Goal: Participate in discussion: Engage in conversation with other users on a specific topic

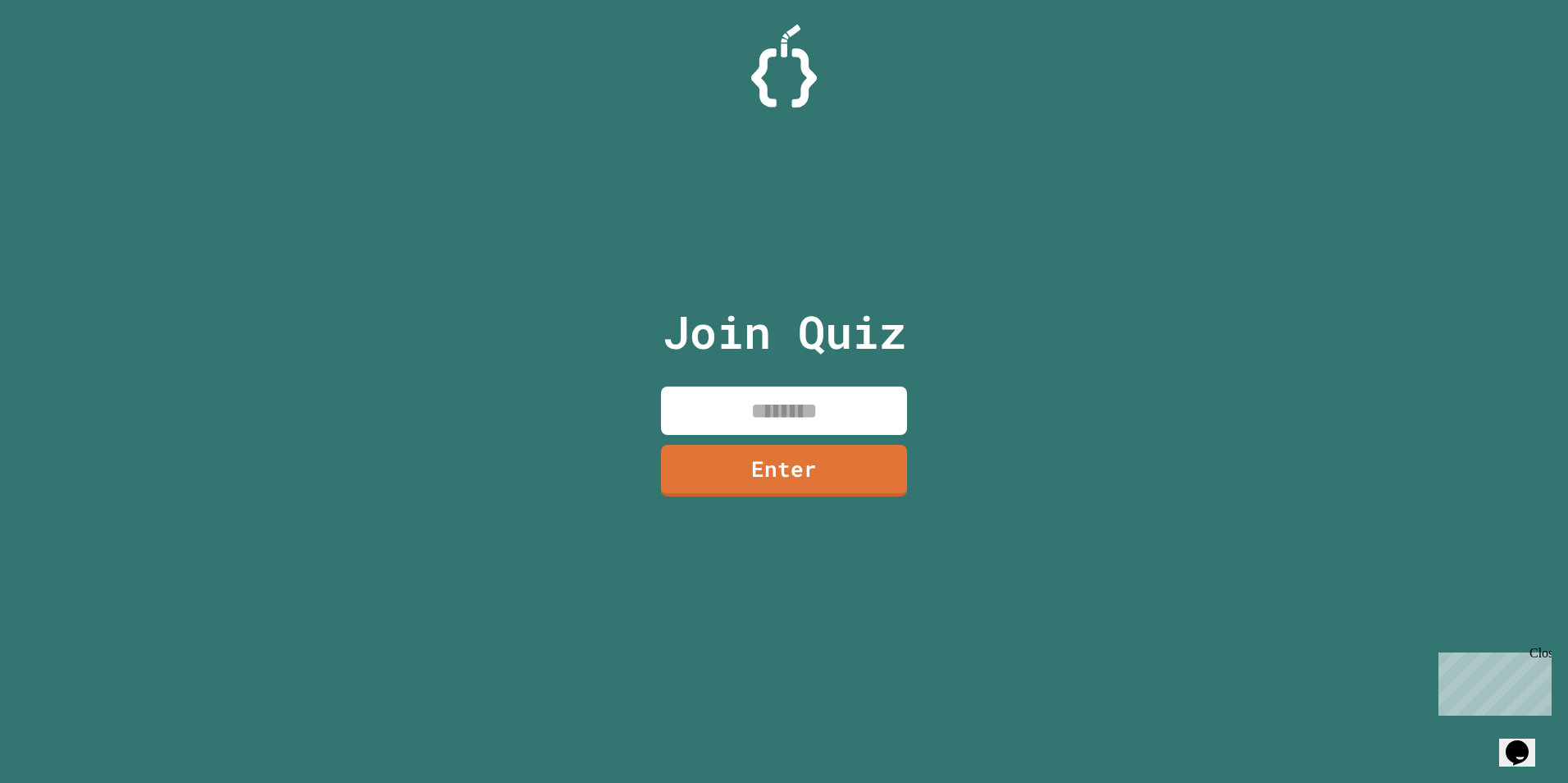
click at [711, 392] on input at bounding box center [784, 410] width 246 height 48
type input "*"
type input "********"
click at [812, 466] on link "Enter" at bounding box center [784, 470] width 248 height 54
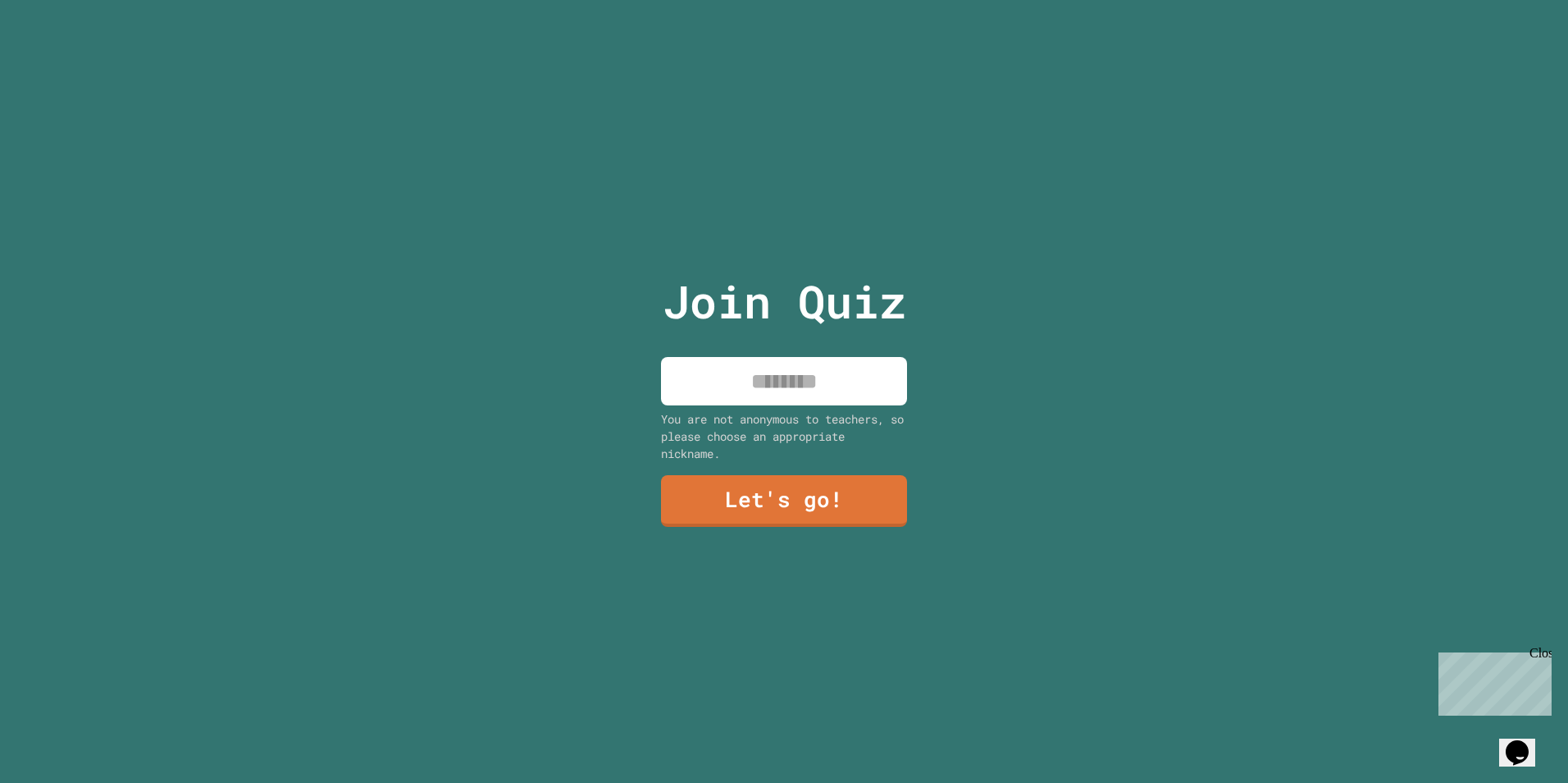
click at [769, 391] on input at bounding box center [784, 380] width 246 height 48
type input "*"
type input "**********"
click at [828, 498] on link "Let's go!" at bounding box center [784, 500] width 249 height 54
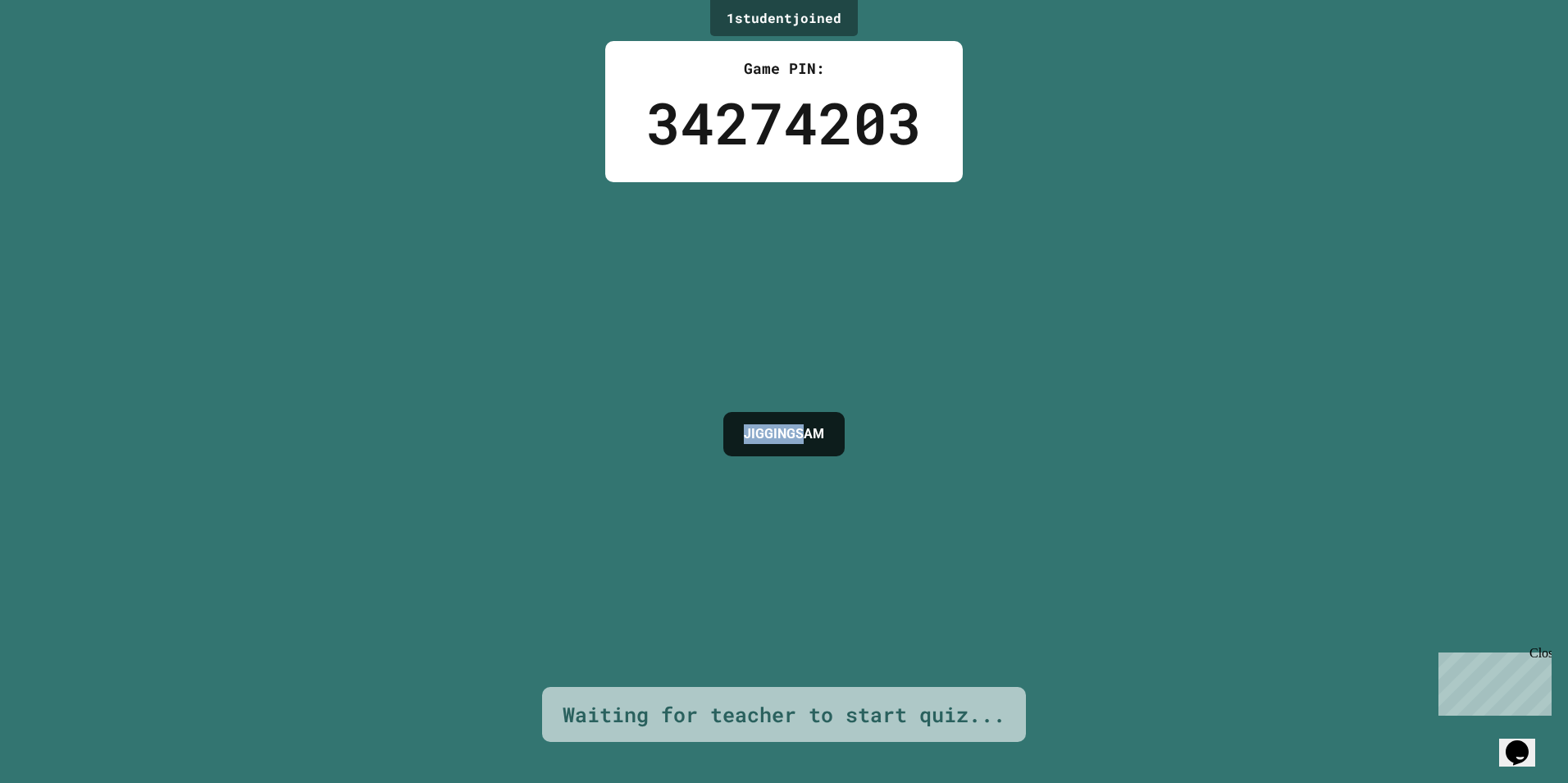
drag, startPoint x: 823, startPoint y: 434, endPoint x: 645, endPoint y: 433, distance: 178.0
click at [645, 433] on div "1 student joined Game PIN: 34274203 JIGGINGSAM Waiting for teacher to start qui…" at bounding box center [784, 392] width 1568 height 783
click at [824, 425] on h4 "JIGGINGSAM" at bounding box center [784, 434] width 81 height 20
drag, startPoint x: 854, startPoint y: 427, endPoint x: 627, endPoint y: 411, distance: 227.6
click at [627, 411] on div "1 student joined Game PIN: 34274203 JIGGINGSAM Waiting for teacher to start qui…" at bounding box center [784, 392] width 1568 height 783
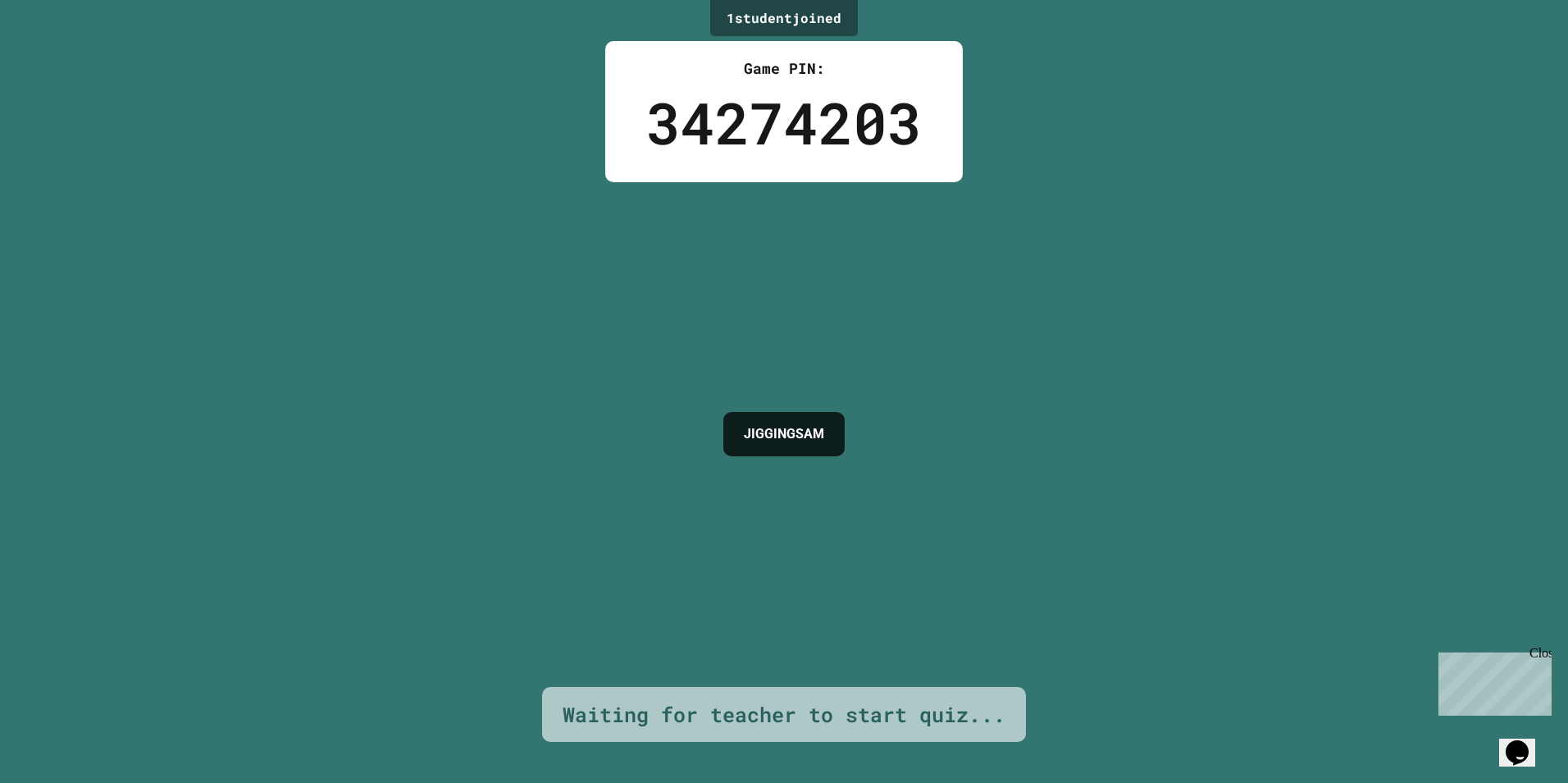
drag, startPoint x: 627, startPoint y: 411, endPoint x: 1230, endPoint y: 408, distance: 603.0
click at [1230, 408] on div "1 student joined Game PIN: 34274203 JIGGINGSAM Waiting for teacher to start qui…" at bounding box center [784, 392] width 1568 height 783
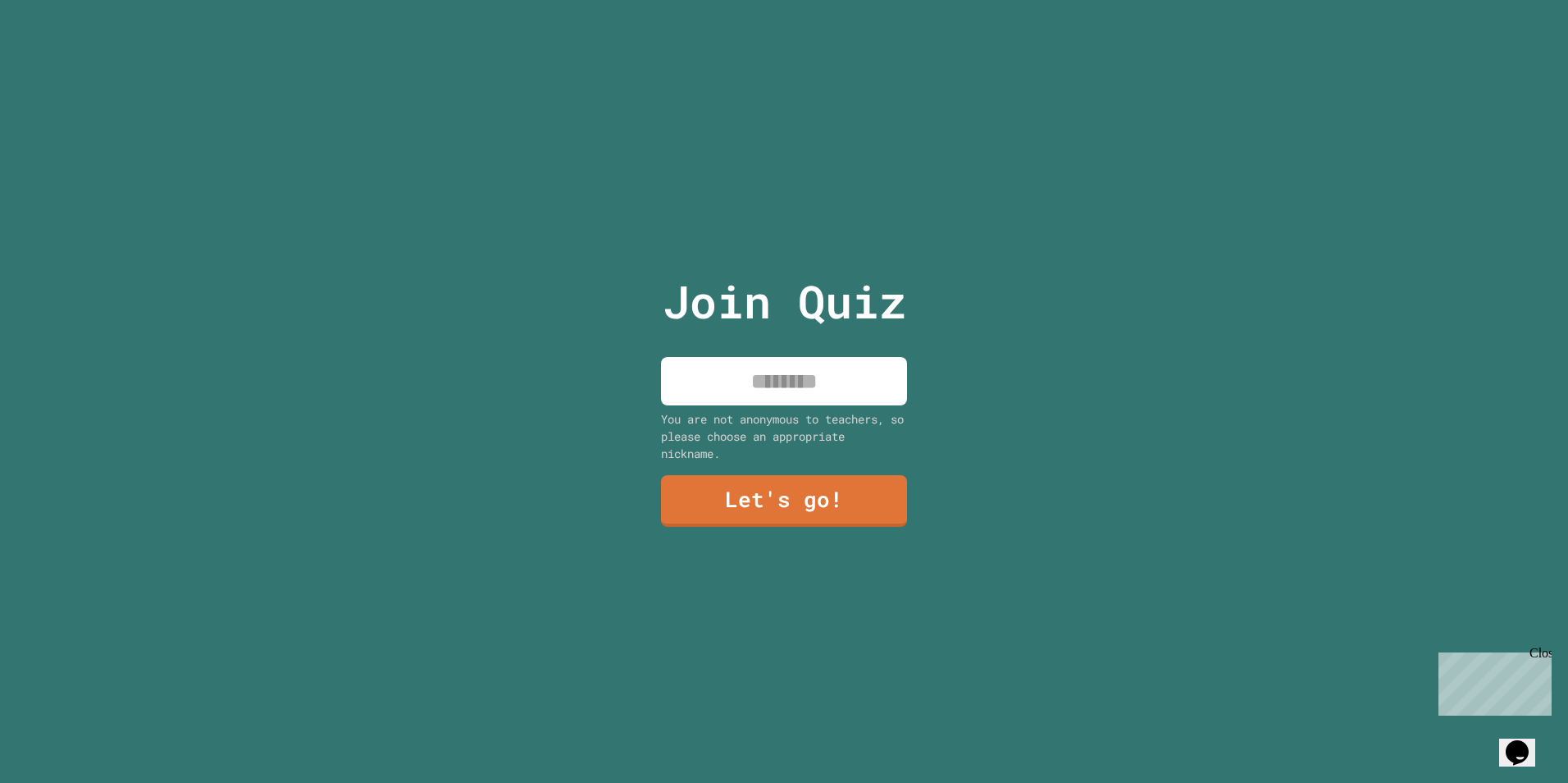
click at [638, 363] on div "Join Quiz You are not anonymous to teachers, so please choose an appropriate ni…" at bounding box center [784, 392] width 1568 height 783
click at [730, 376] on input at bounding box center [784, 380] width 246 height 48
type input "*"
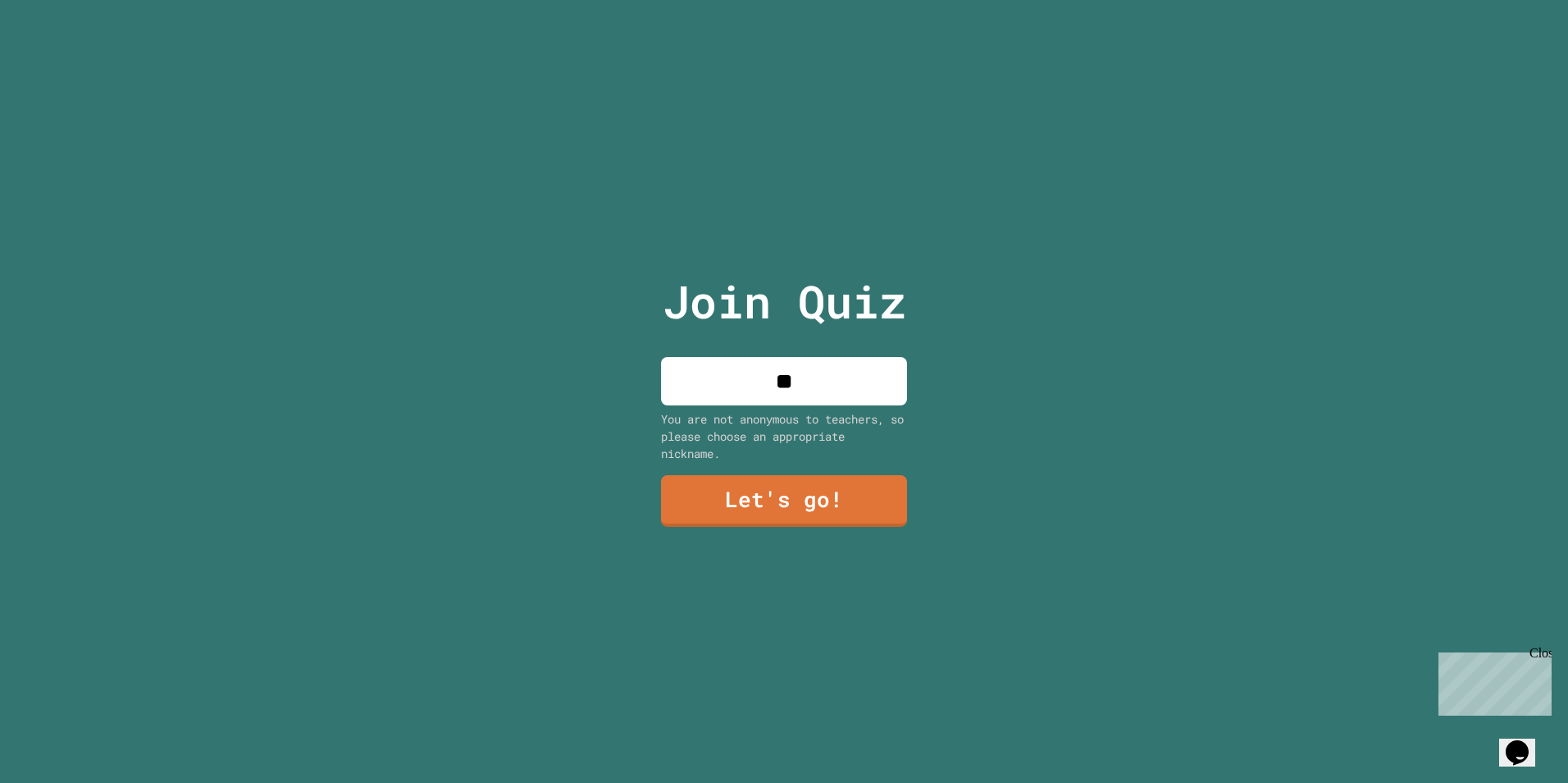
type input "*"
type input "**********"
click at [773, 455] on div "You are not anonymous to teachers, so please choose an appropriate nickname." at bounding box center [784, 436] width 246 height 52
click at [778, 476] on link "Let's go!" at bounding box center [784, 500] width 248 height 53
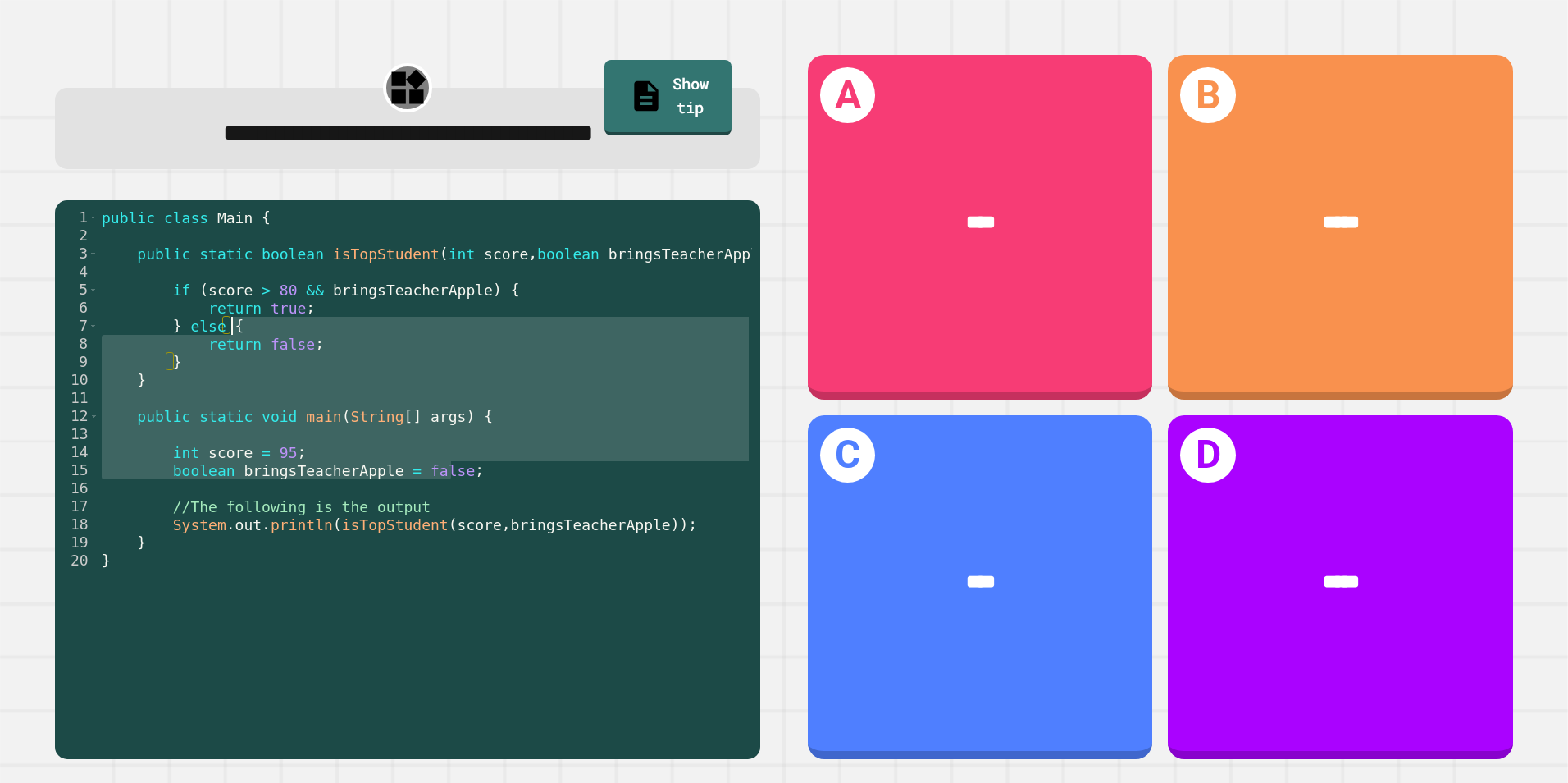
drag, startPoint x: 640, startPoint y: 469, endPoint x: 385, endPoint y: 323, distance: 293.8
click at [385, 323] on div "public class Main { public static boolean isTopStudent ( int score , boolean br…" at bounding box center [425, 479] width 654 height 542
drag, startPoint x: 385, startPoint y: 323, endPoint x: 438, endPoint y: 449, distance: 136.7
click at [438, 449] on div "public class Main { public static boolean isTopStudent ( int score , boolean br…" at bounding box center [425, 467] width 654 height 518
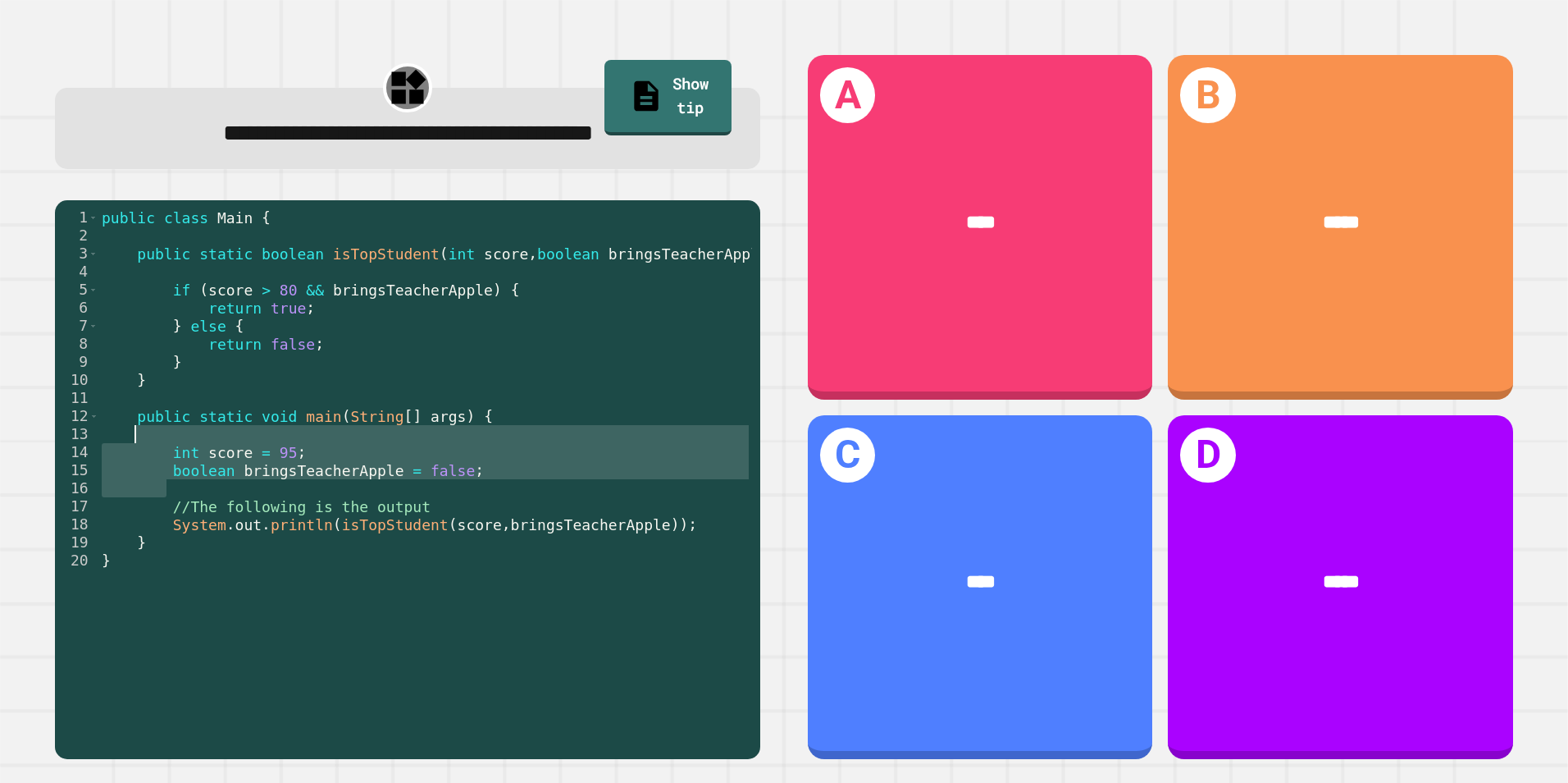
drag, startPoint x: 531, startPoint y: 498, endPoint x: 316, endPoint y: 440, distance: 222.7
click at [316, 440] on div "public class Main { public static boolean isTopStudent ( int score , boolean br…" at bounding box center [425, 479] width 654 height 542
drag, startPoint x: 316, startPoint y: 440, endPoint x: 715, endPoint y: 420, distance: 399.5
click at [715, 420] on div "public class Main { public static boolean isTopStudent ( int score , boolean br…" at bounding box center [425, 479] width 654 height 542
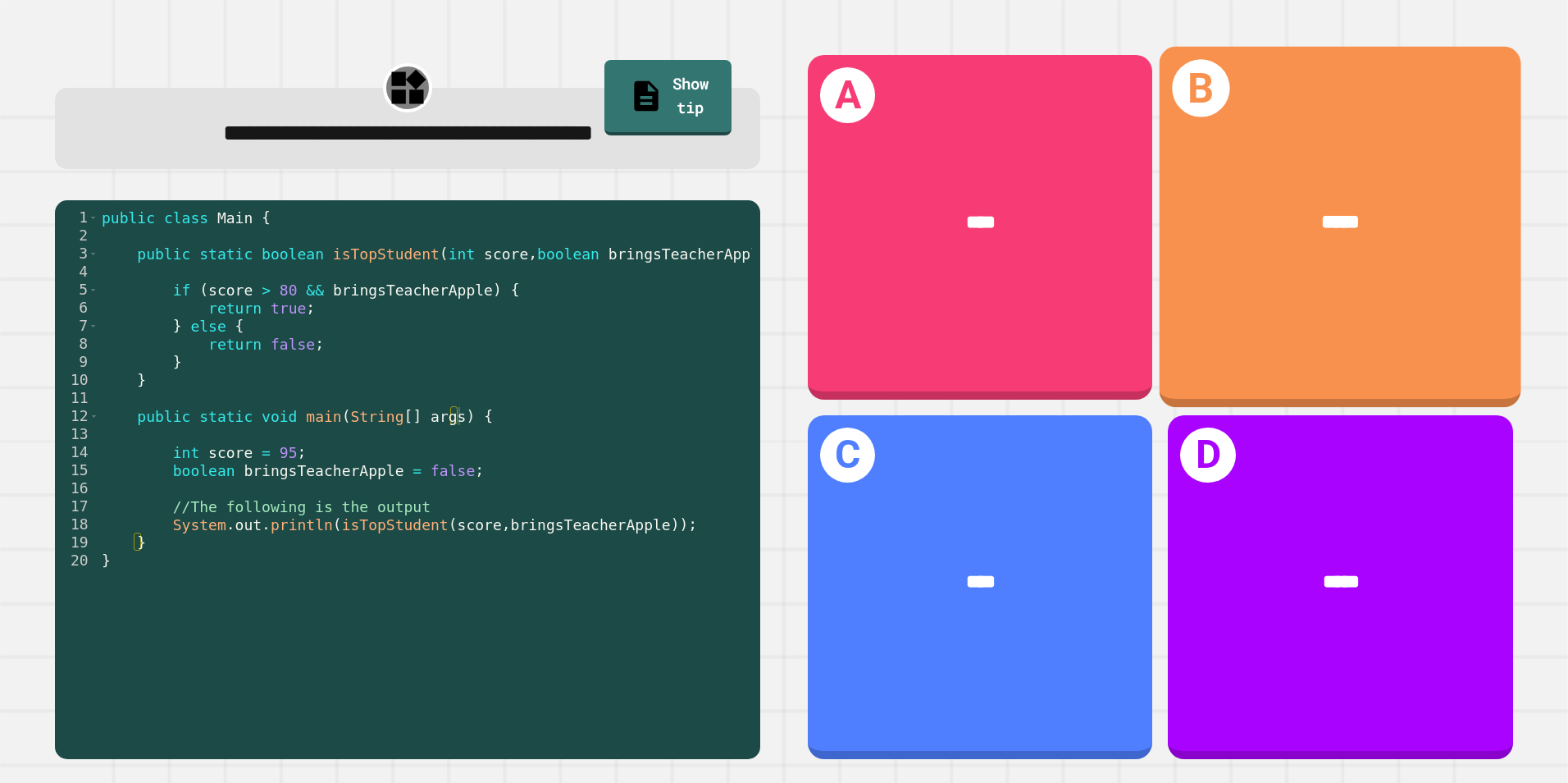
click at [1231, 302] on div "B *****" at bounding box center [1340, 227] width 362 height 361
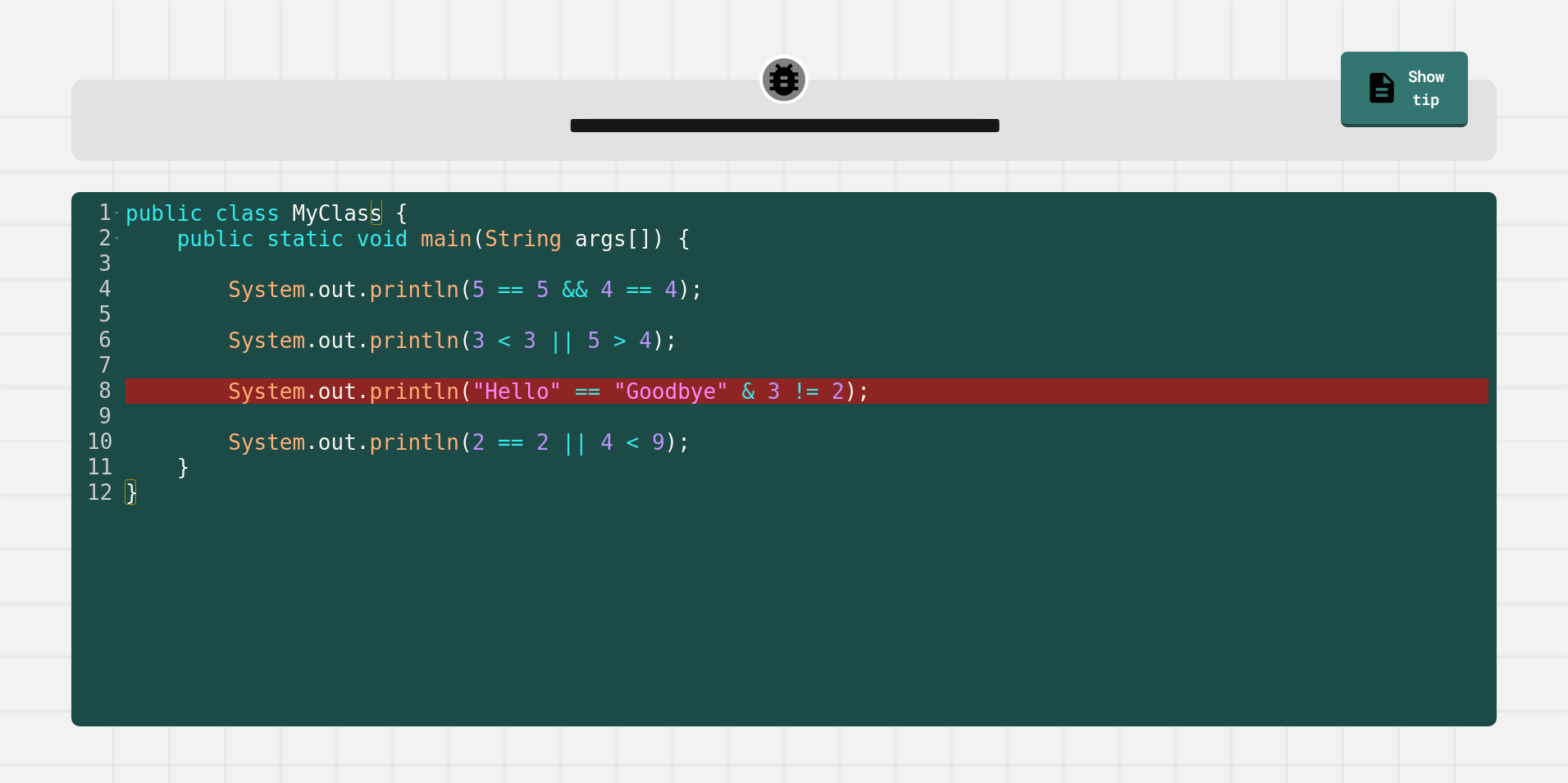
click at [832, 387] on span "2" at bounding box center [838, 391] width 13 height 25
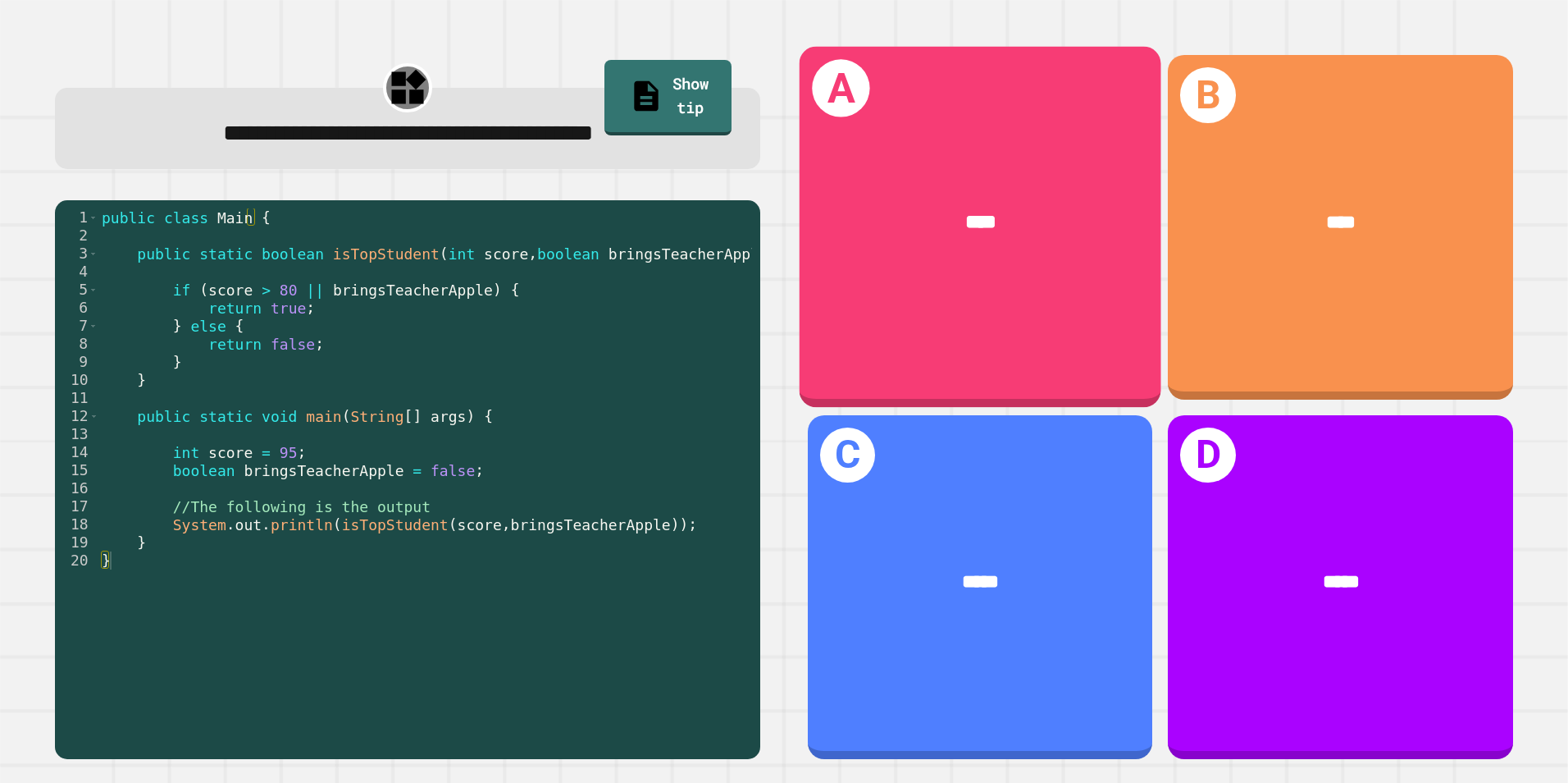
click at [986, 239] on div "****" at bounding box center [981, 223] width 362 height 110
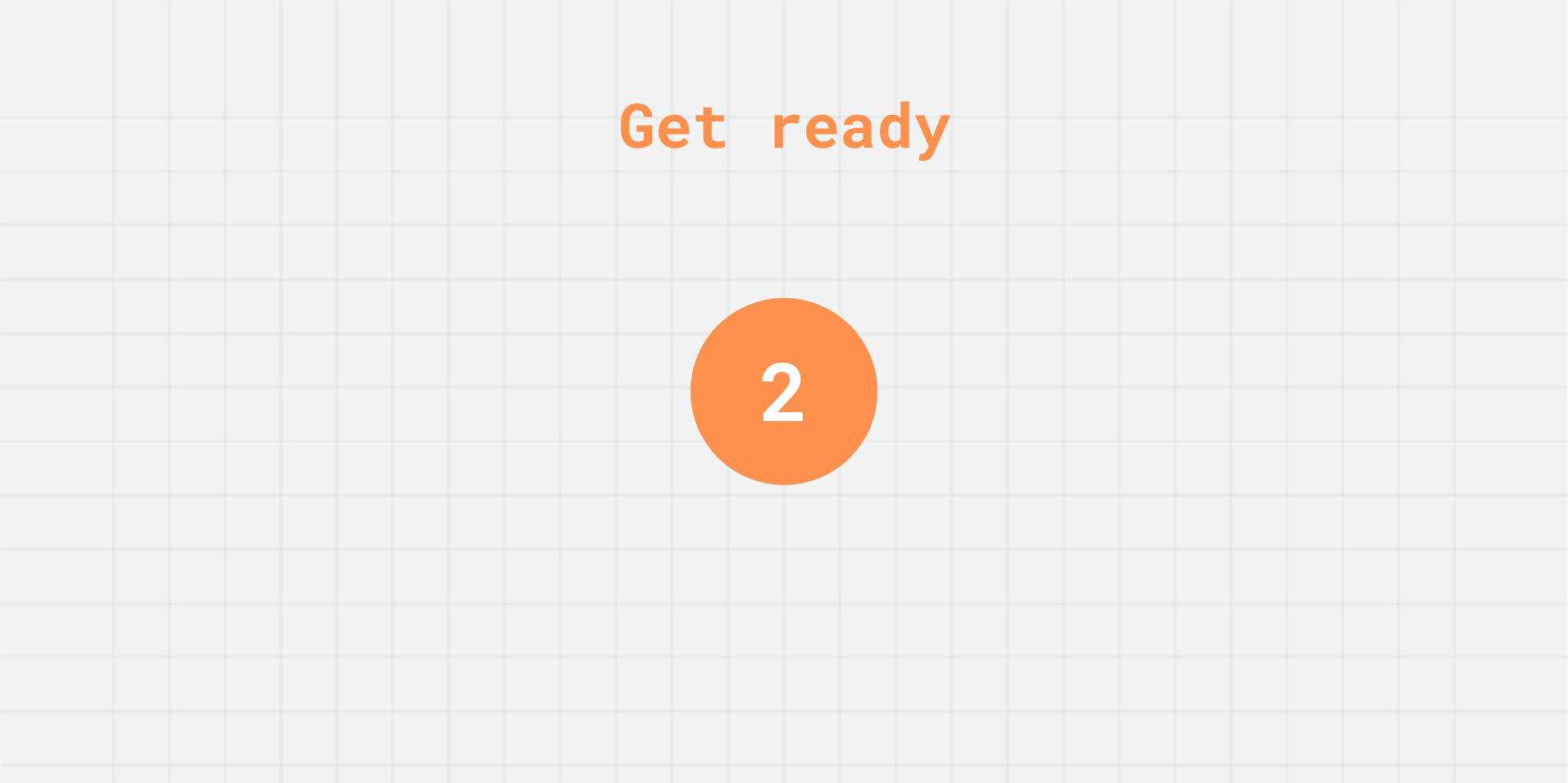
click at [1368, 143] on div "Get ready 2" at bounding box center [784, 392] width 1568 height 783
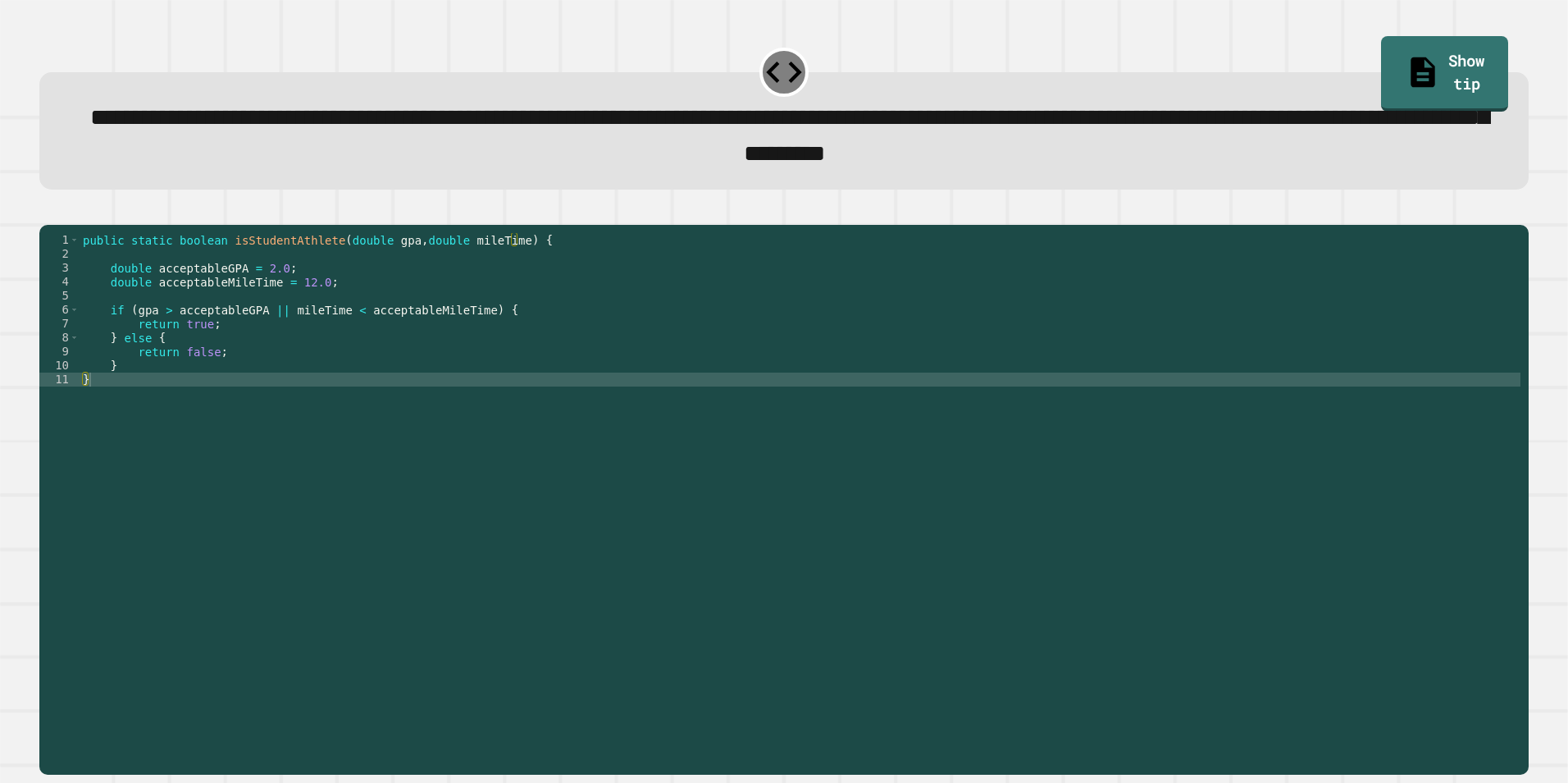
click at [396, 413] on div "public static boolean isStudentAthlete ( double gpa , double mileTime ) { doubl…" at bounding box center [801, 483] width 1442 height 502
click at [411, 370] on div "public static boolean isStudentAthlete ( double gpa , double mileTime ) { doubl…" at bounding box center [801, 483] width 1442 height 502
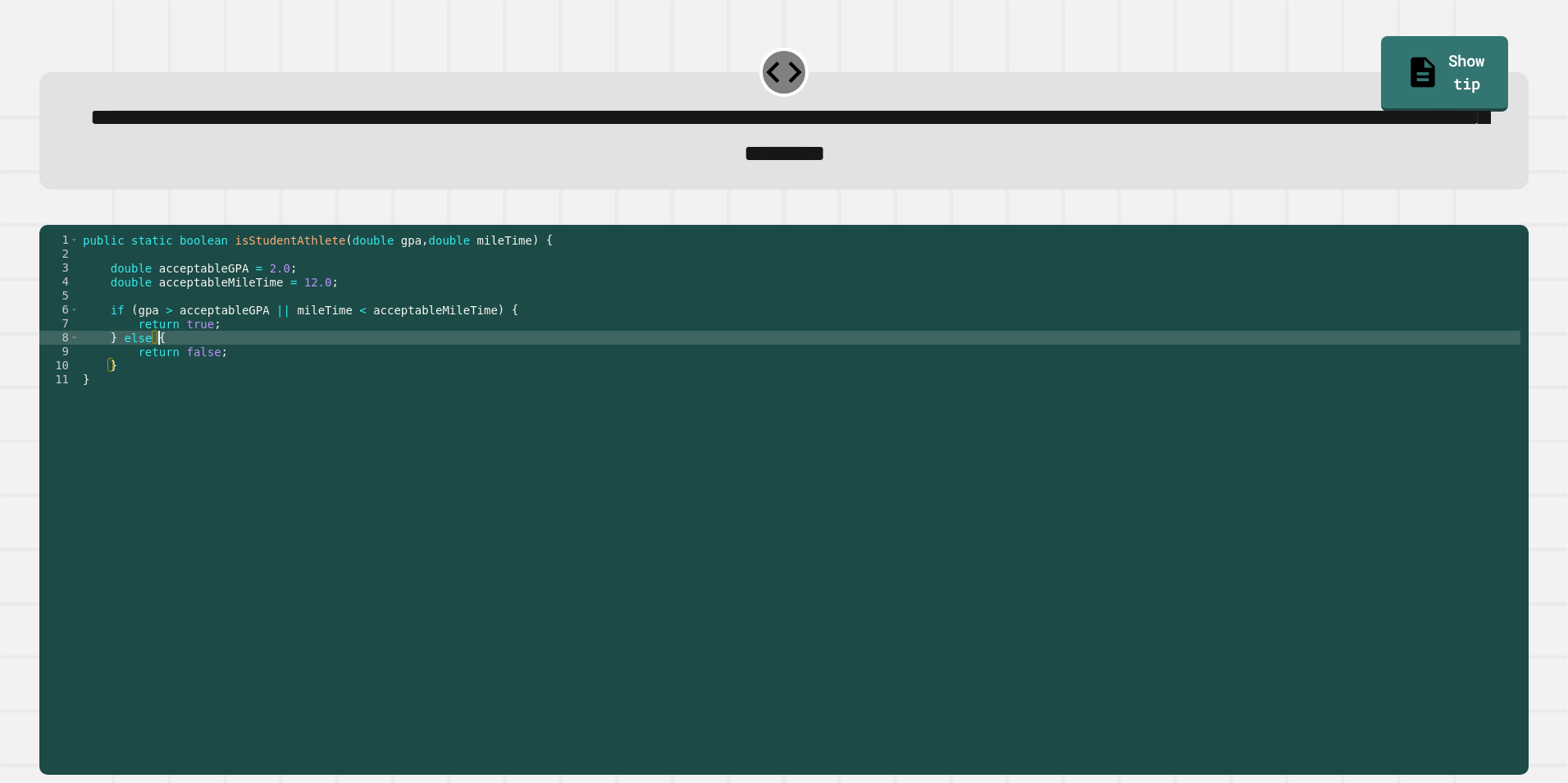
click at [416, 314] on div "public static boolean isStudentAthlete ( double gpa , double mileTime ) { doubl…" at bounding box center [801, 483] width 1442 height 502
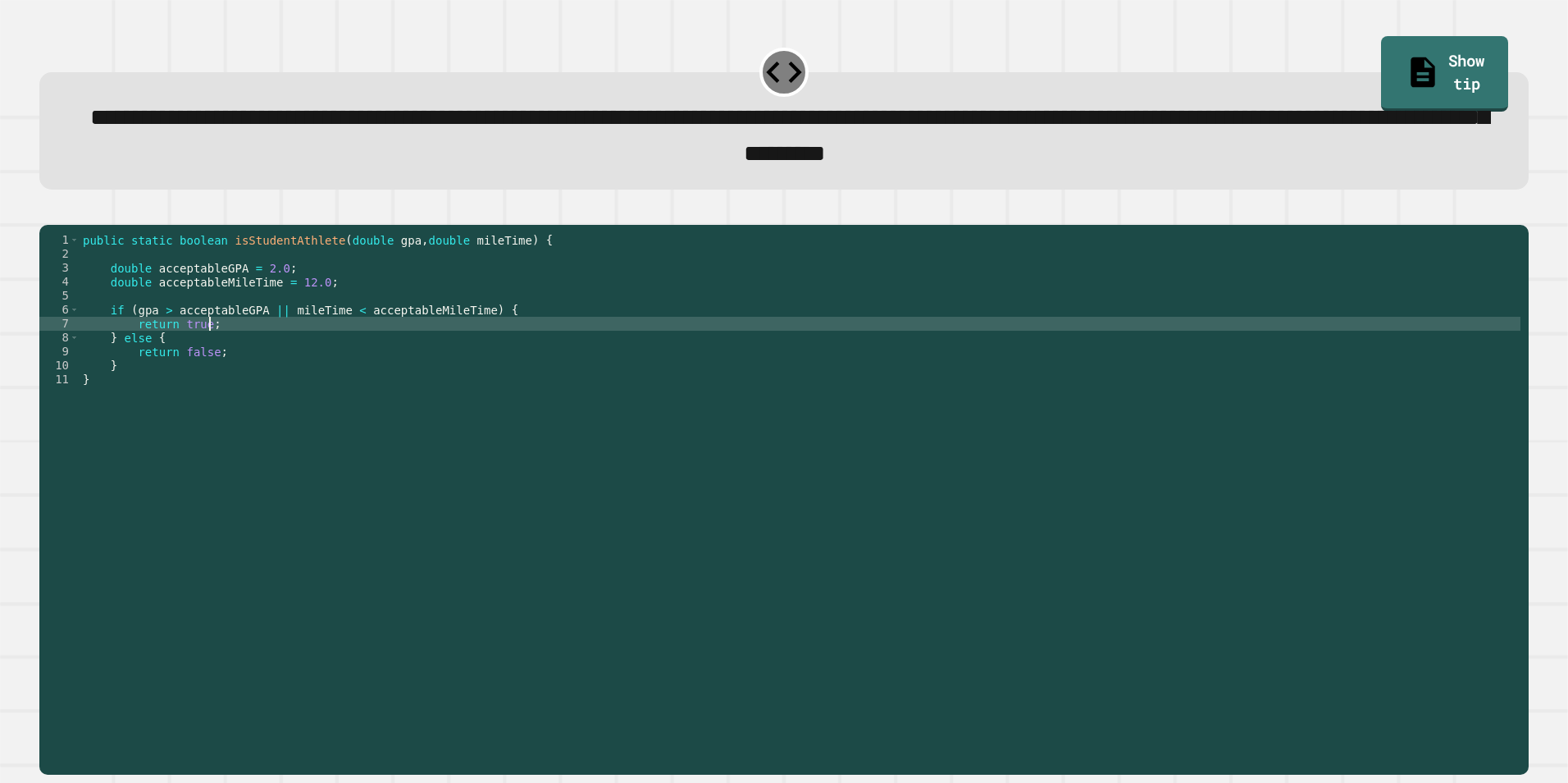
click at [221, 346] on div "public static boolean isStudentAthlete ( double gpa , double mileTime ) { doubl…" at bounding box center [801, 483] width 1442 height 502
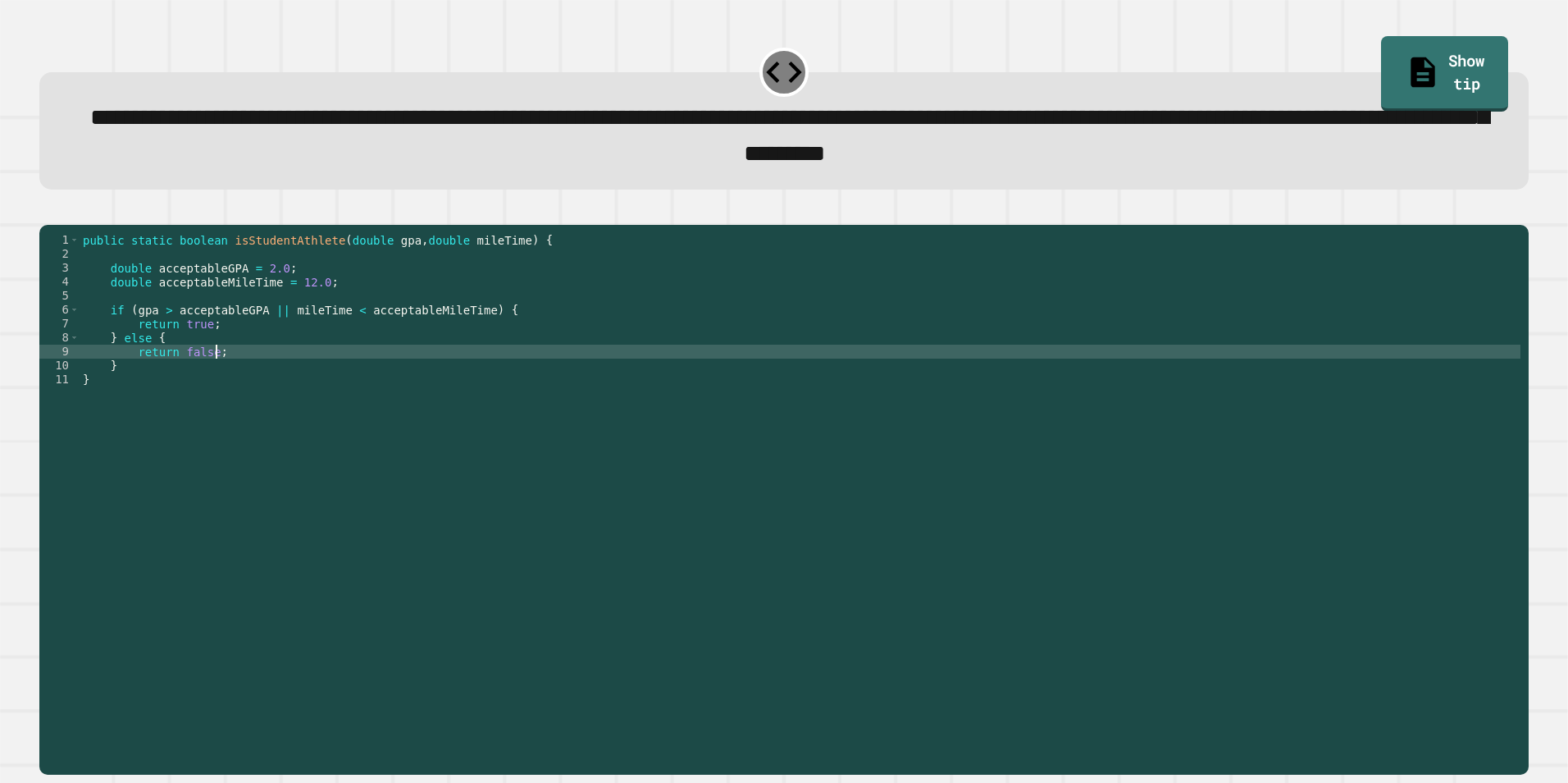
click at [226, 376] on div "public static boolean isStudentAthlete ( double gpa , double mileTime ) { doubl…" at bounding box center [801, 483] width 1442 height 502
click at [216, 347] on div "public static boolean isStudentAthlete ( double gpa , double mileTime ) { doubl…" at bounding box center [801, 483] width 1442 height 502
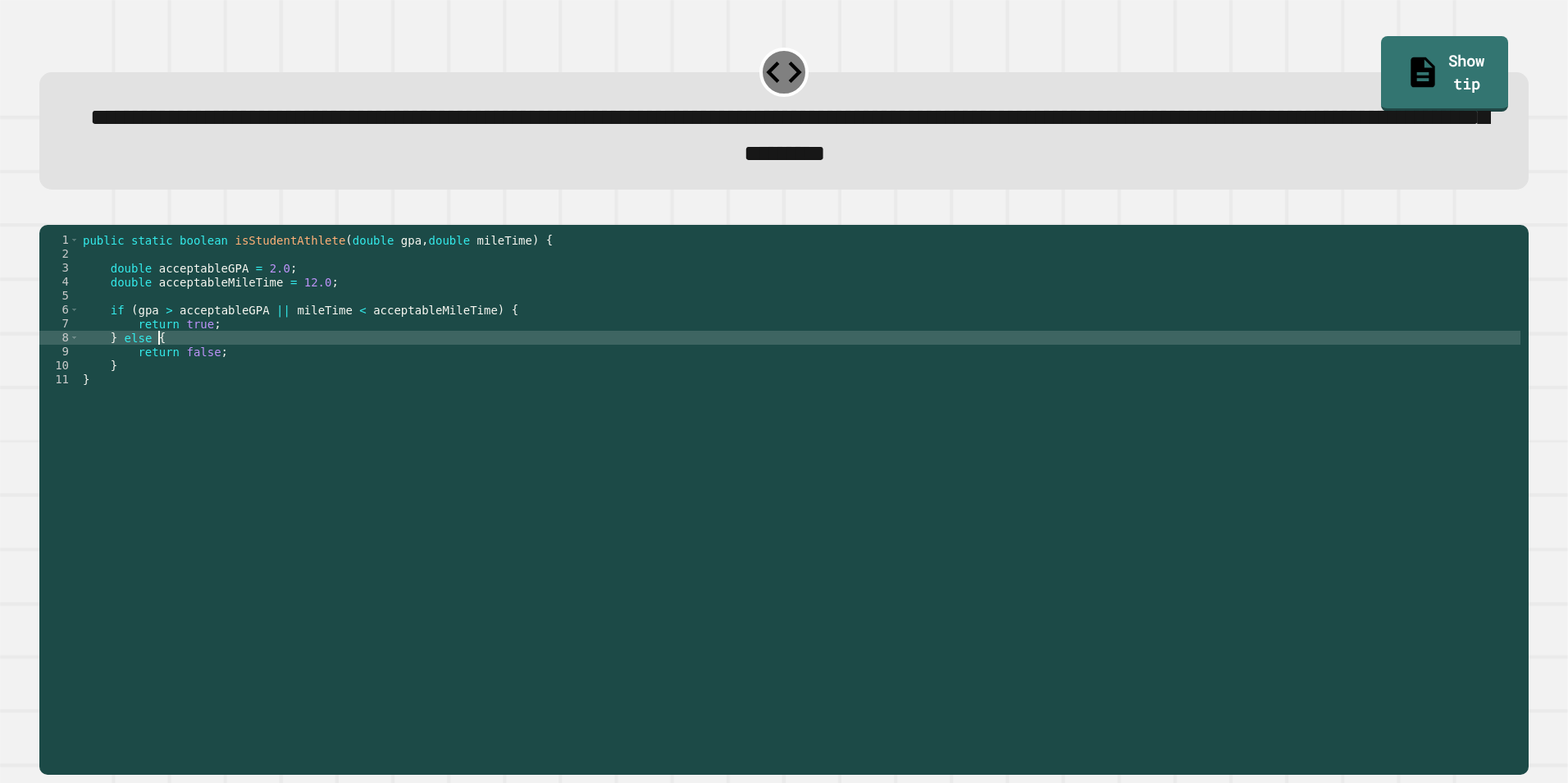
click at [217, 367] on div "public static boolean isStudentAthlete ( double gpa , double mileTime ) { doubl…" at bounding box center [801, 483] width 1442 height 502
click at [231, 353] on div "public static boolean isStudentAthlete ( double gpa , double mileTime ) { doubl…" at bounding box center [801, 483] width 1442 height 502
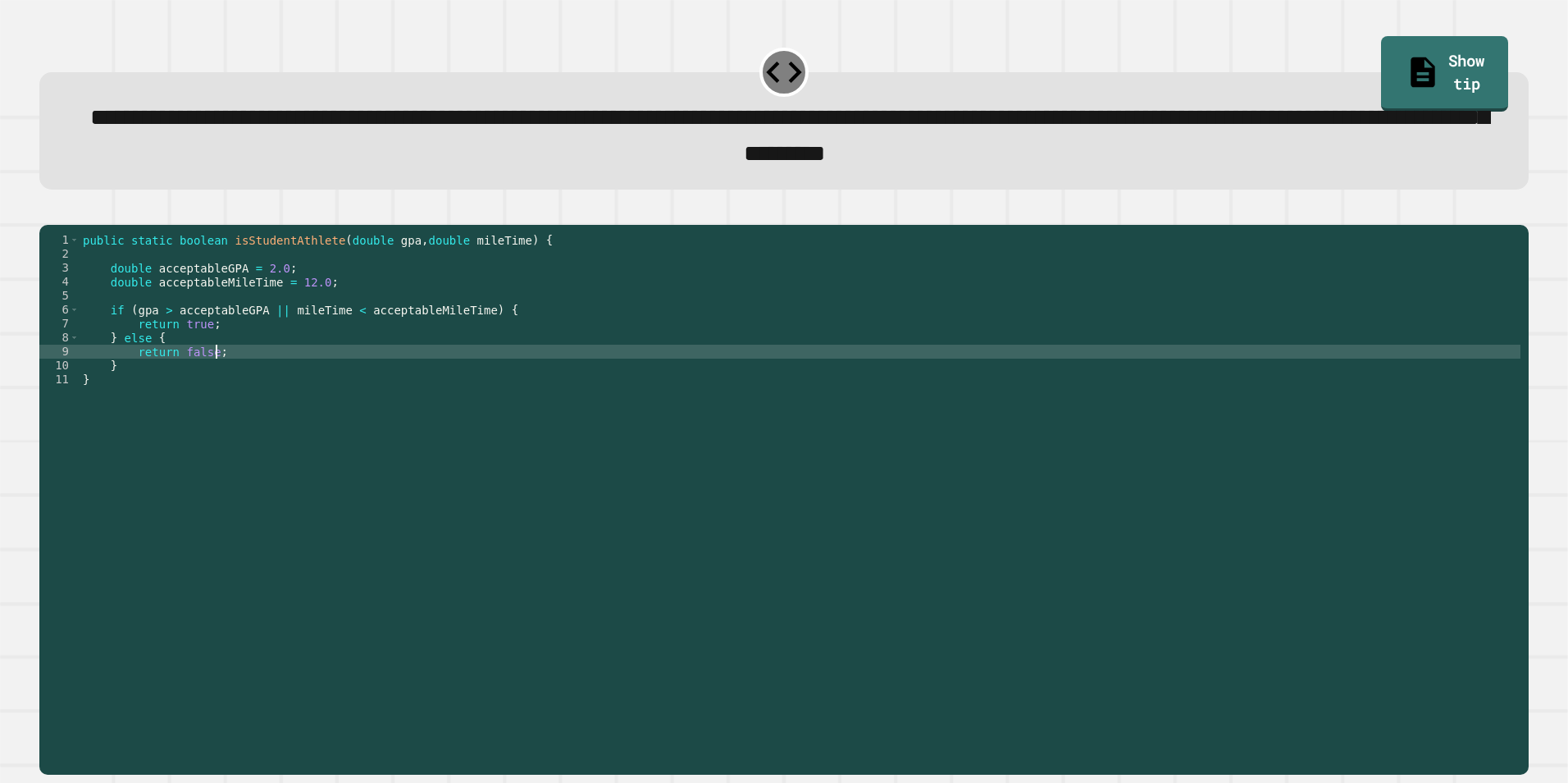
drag, startPoint x: 236, startPoint y: 381, endPoint x: 246, endPoint y: 357, distance: 26.0
click at [239, 380] on div "public static boolean isStudentAthlete ( double gpa , double mileTime ) { doubl…" at bounding box center [801, 483] width 1442 height 502
click at [246, 357] on div "public static boolean isStudentAthlete ( double gpa , double mileTime ) { doubl…" at bounding box center [801, 483] width 1442 height 502
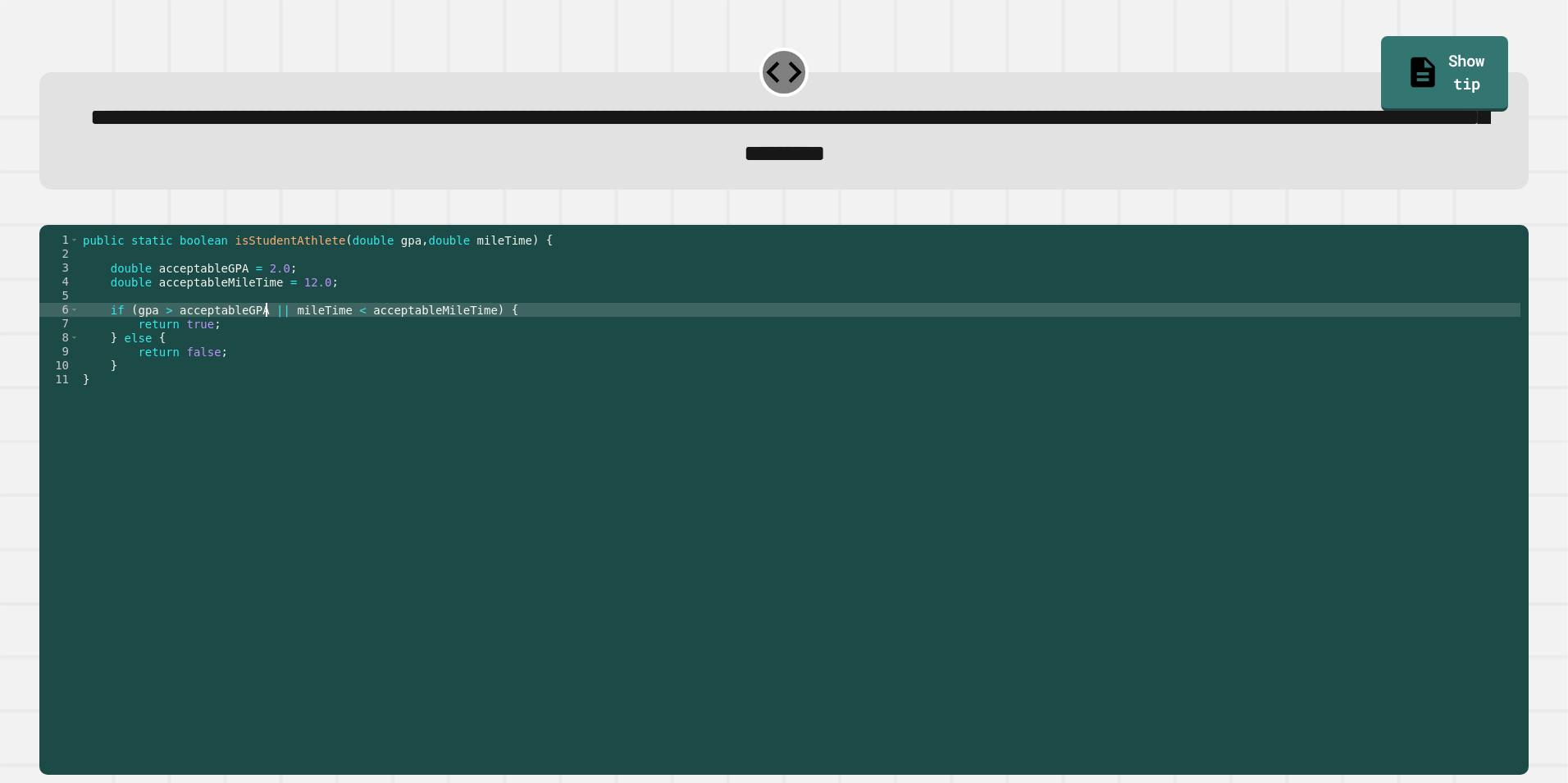
click at [265, 330] on div "public static boolean isStudentAthlete ( double gpa , double mileTime ) { doubl…" at bounding box center [801, 483] width 1442 height 502
click at [270, 332] on div "public static boolean isStudentAthlete ( double gpa , double mileTime ) { doubl…" at bounding box center [801, 483] width 1442 height 502
type textarea "**********"
click at [48, 211] on button "button" at bounding box center [48, 211] width 0 height 0
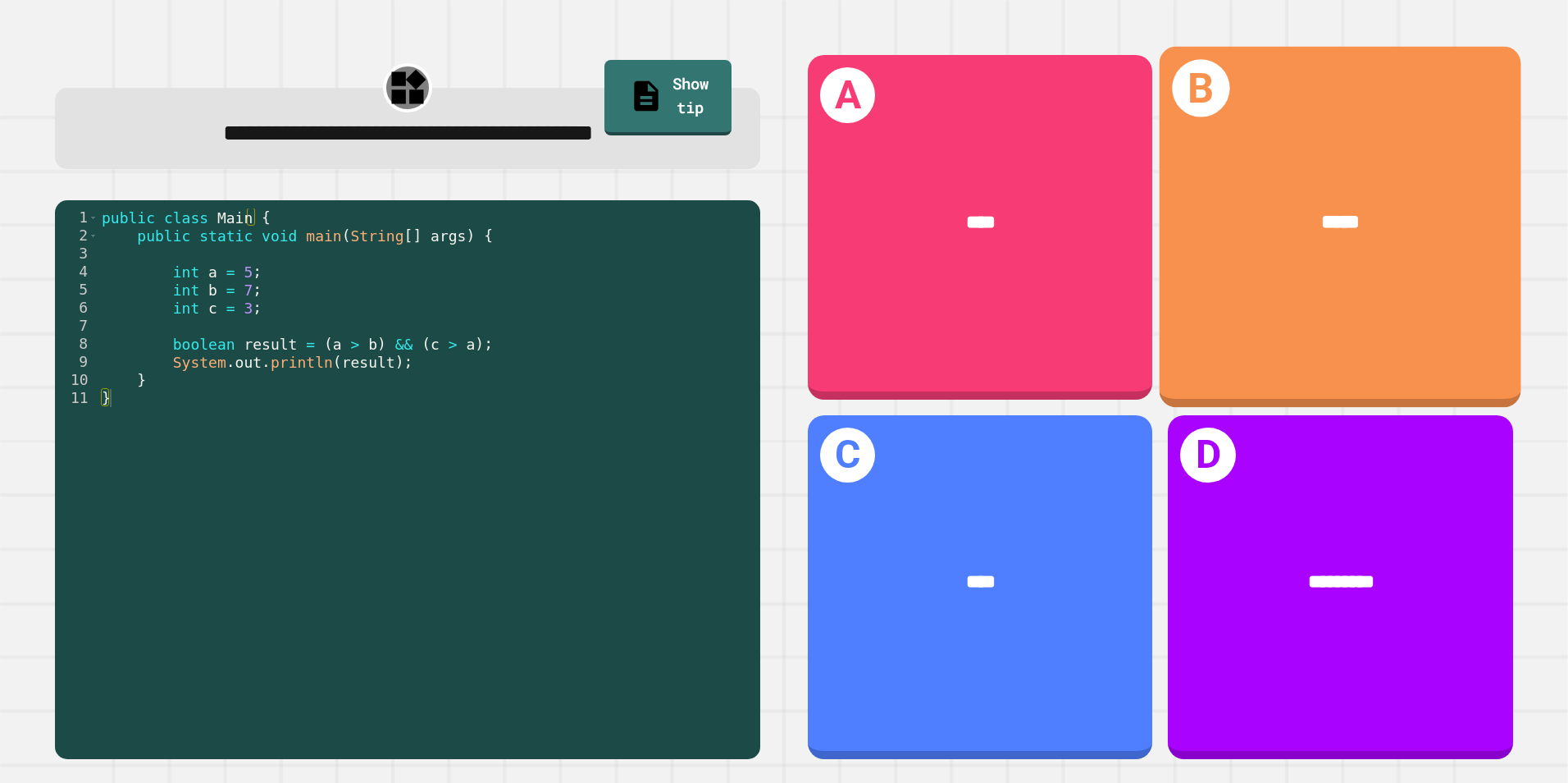
click at [1221, 207] on div "*****" at bounding box center [1341, 223] width 282 height 31
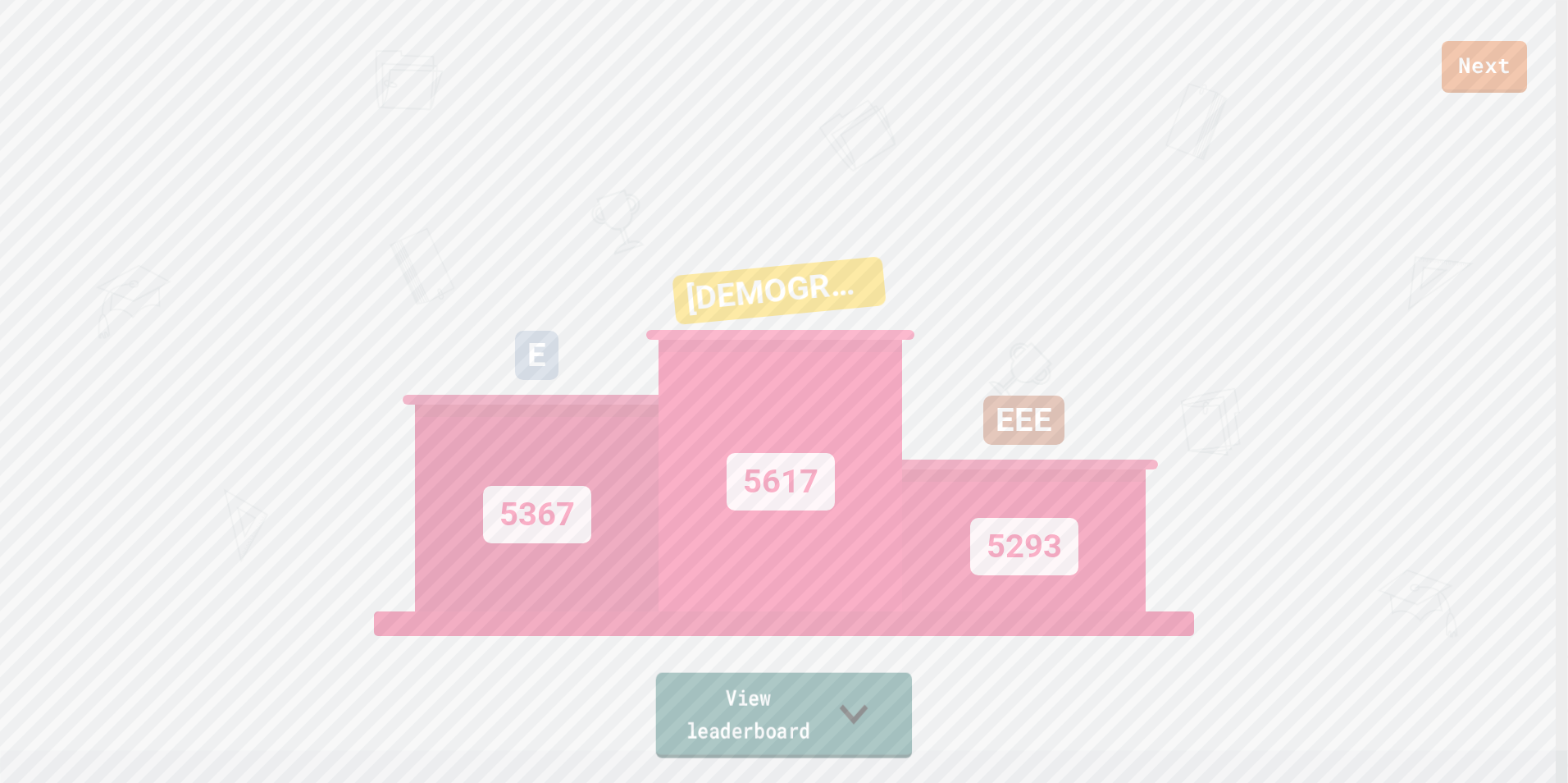
click at [838, 713] on link "View leaderboard" at bounding box center [784, 715] width 256 height 85
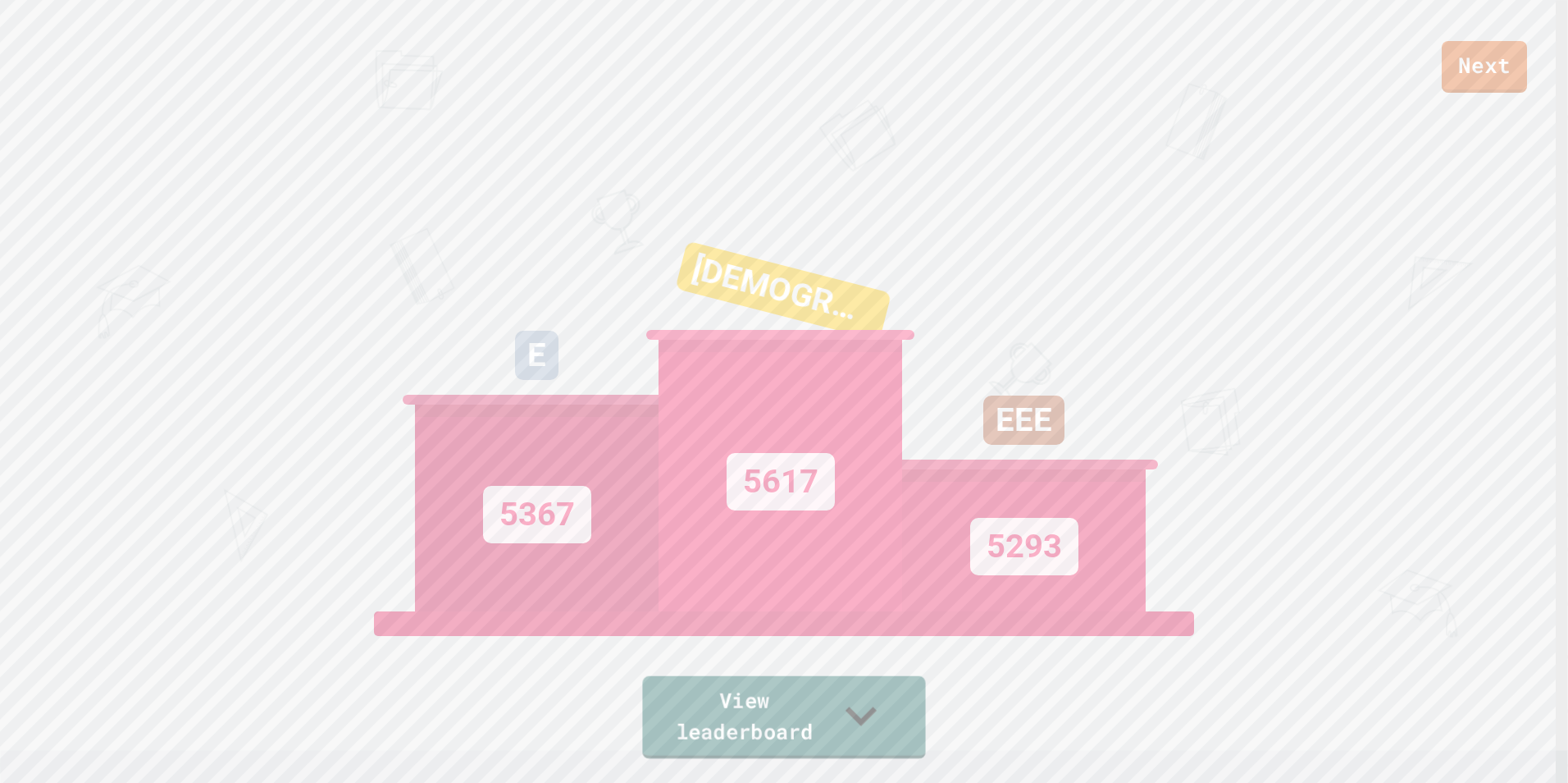
scroll to position [777, 0]
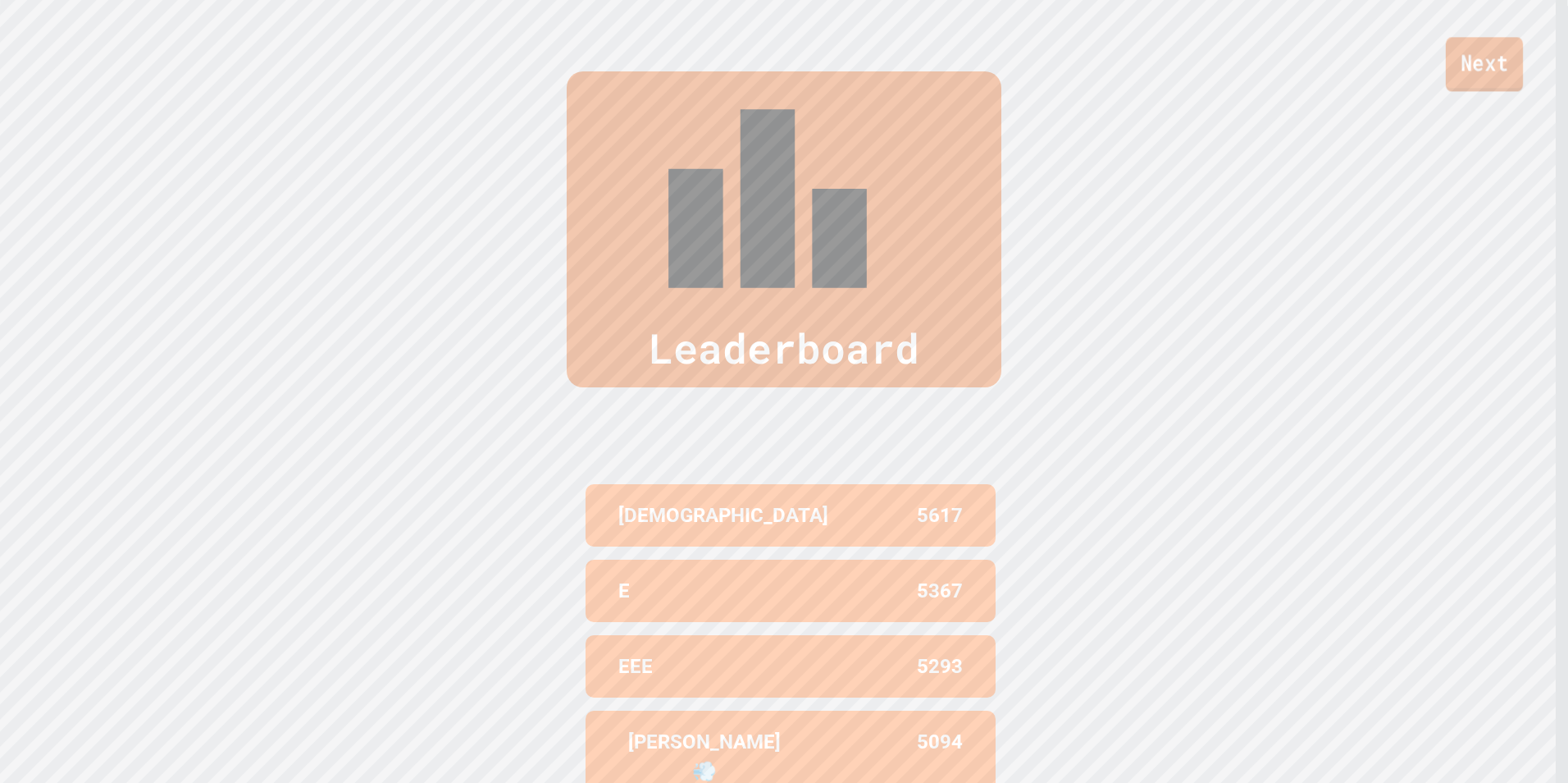
click at [1454, 70] on link "Next" at bounding box center [1484, 64] width 77 height 54
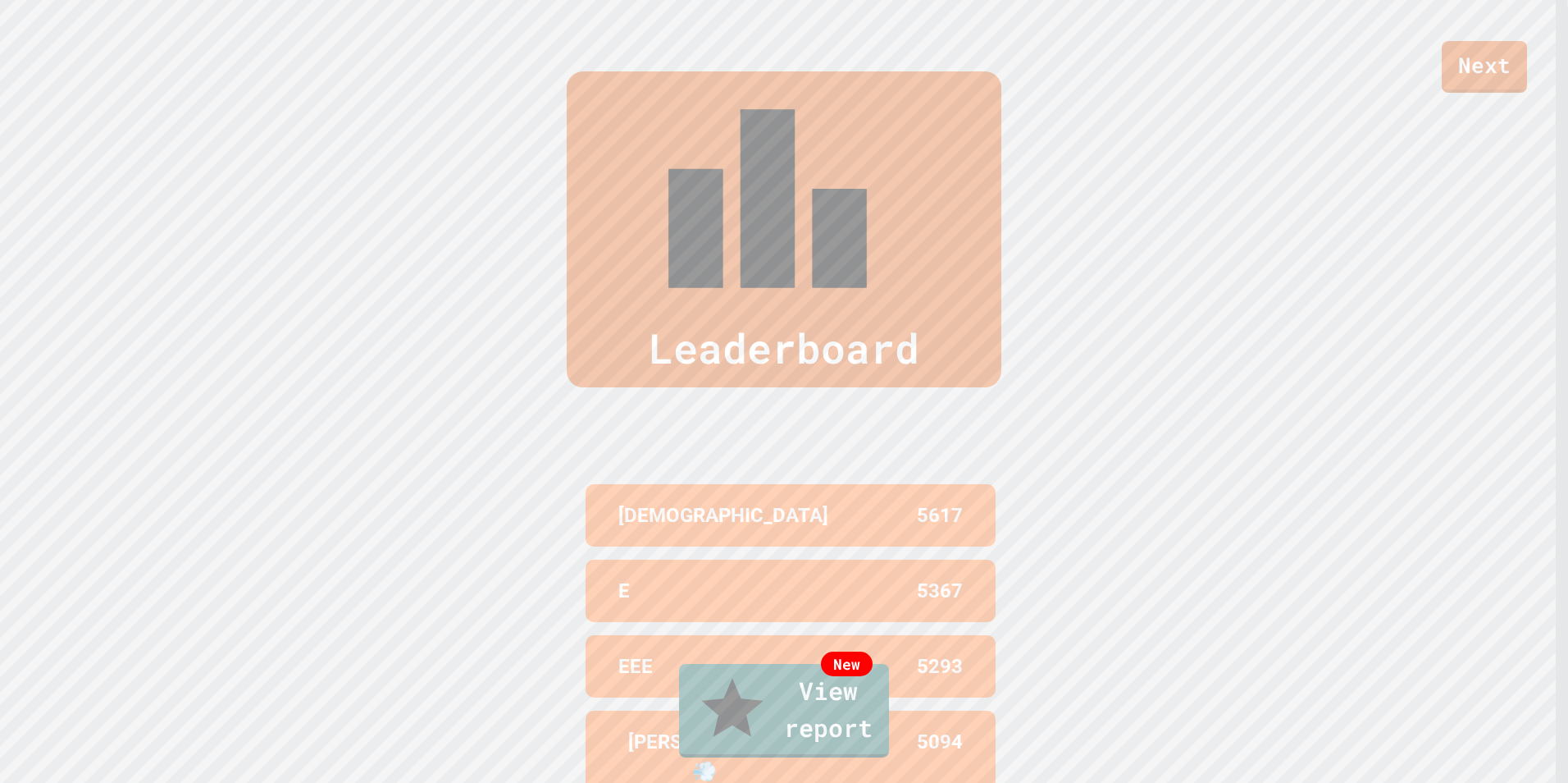
type textarea "**********"
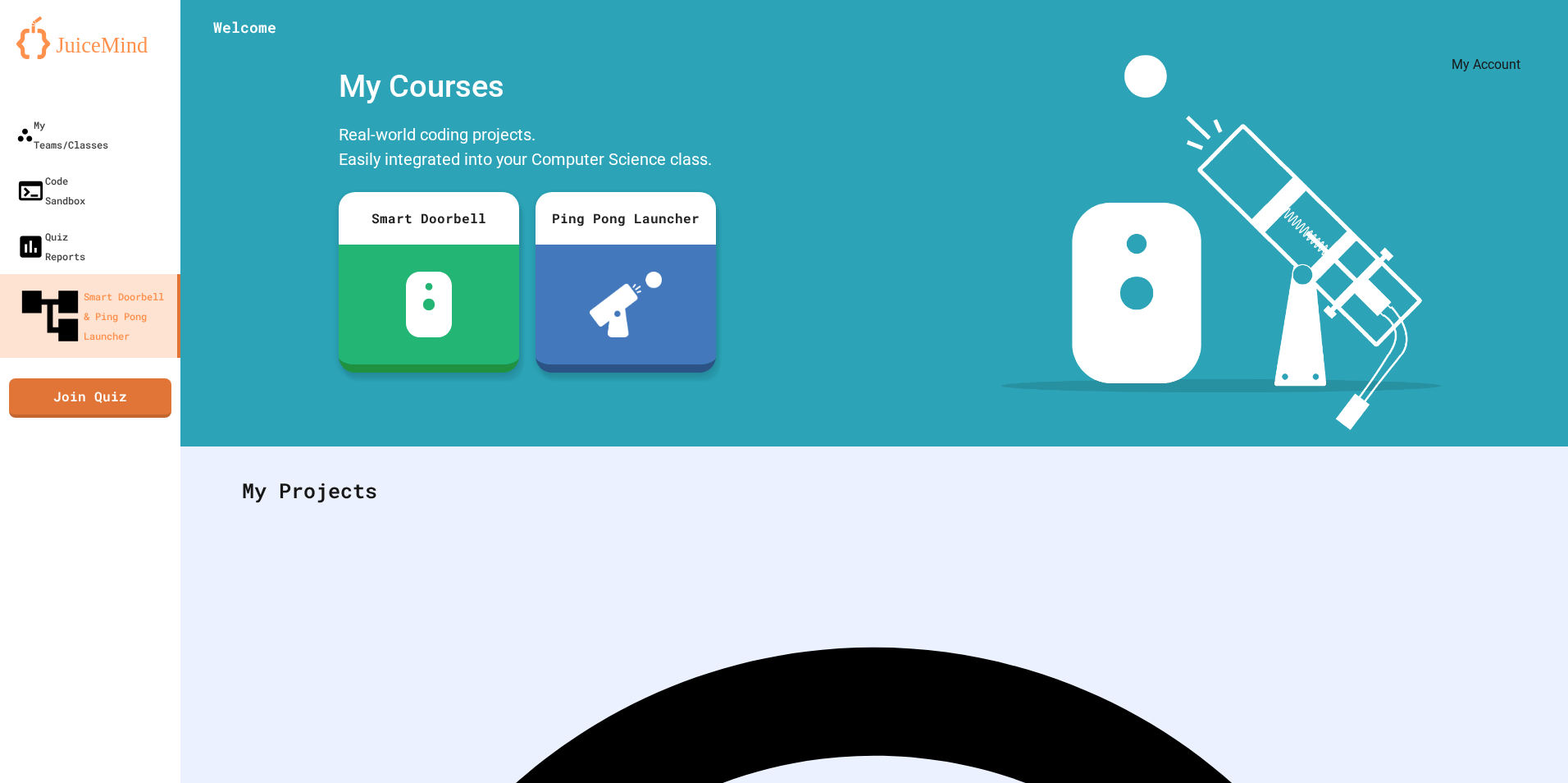
click at [1519, 40] on icon "My Account" at bounding box center [1519, 40] width 0 height 0
click at [1487, 782] on div at bounding box center [784, 783] width 1568 height 0
click at [794, 91] on div "My Courses Real-world coding projects. Easily integrated into your Computer Sci…" at bounding box center [527, 243] width 694 height 375
click at [105, 431] on div "My Teams/Classes Code Sandbox Quiz Reports Smart Doorbell & Ping Pong Launcher …" at bounding box center [90, 392] width 181 height 783
